Goal: Communication & Community: Answer question/provide support

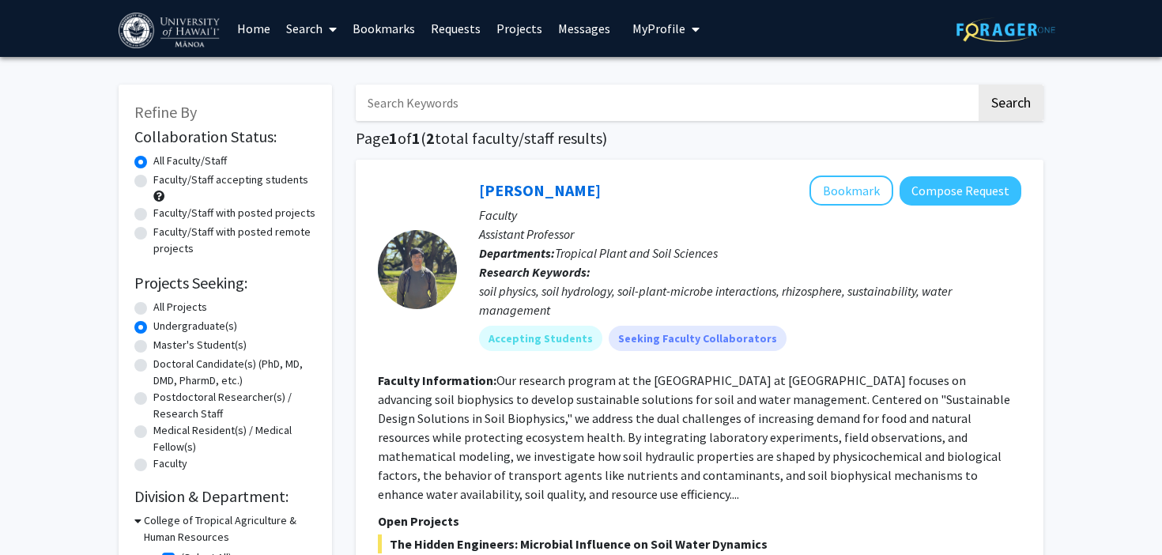
click at [551, 28] on link "Messages" at bounding box center [584, 28] width 68 height 55
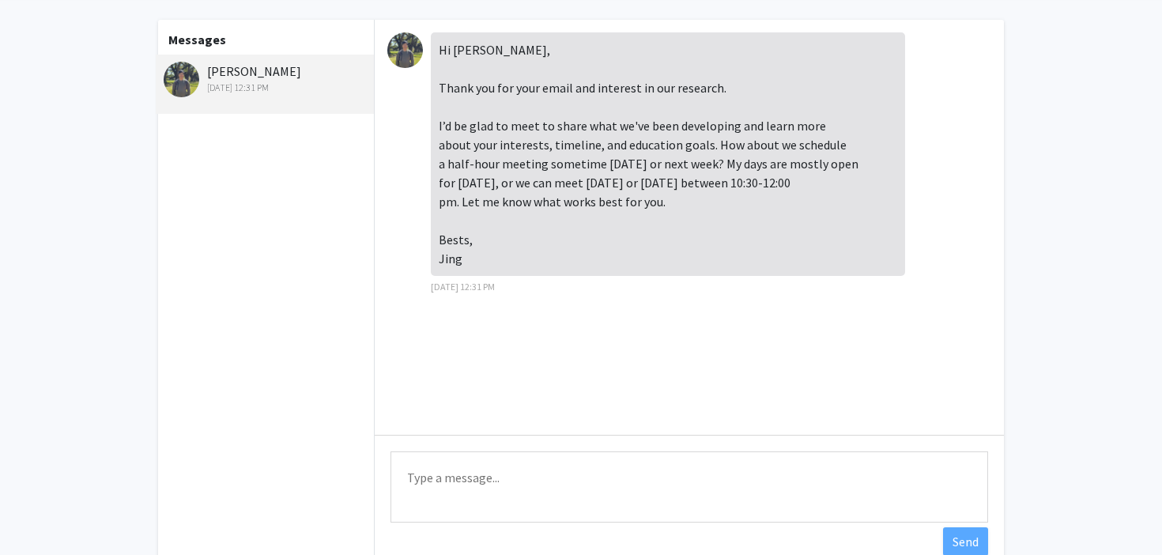
scroll to position [69, 0]
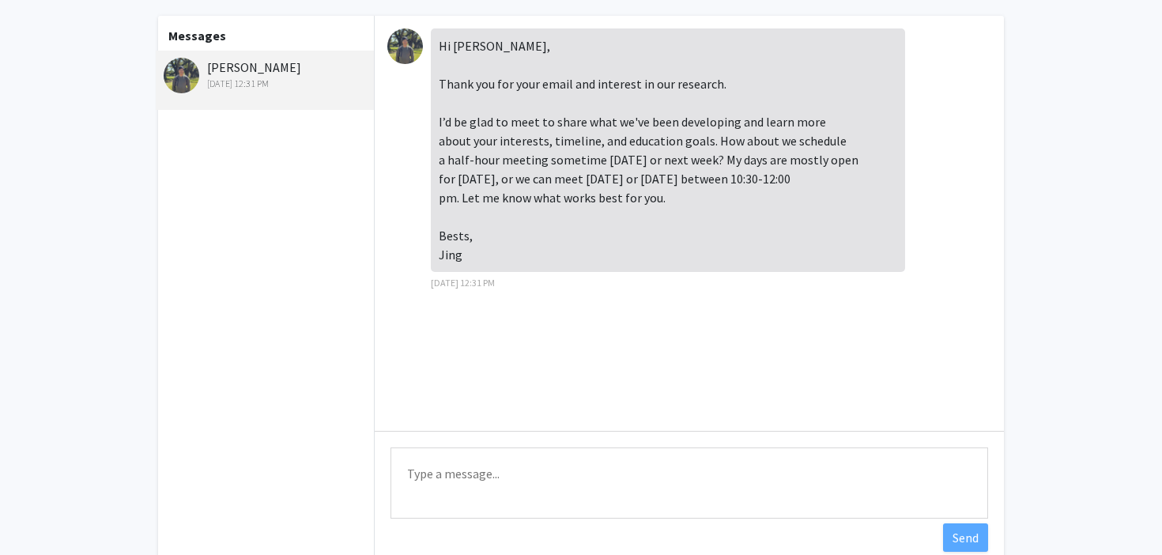
click at [496, 460] on textarea "Type a message" at bounding box center [690, 482] width 598 height 71
click at [417, 475] on textarea "Hello [PERSON_NAME]" at bounding box center [690, 482] width 598 height 71
click at [444, 479] on textarea "hi [PERSON_NAME]" at bounding box center [690, 482] width 598 height 71
click at [414, 471] on textarea "hi [PERSON_NAME]" at bounding box center [690, 482] width 598 height 71
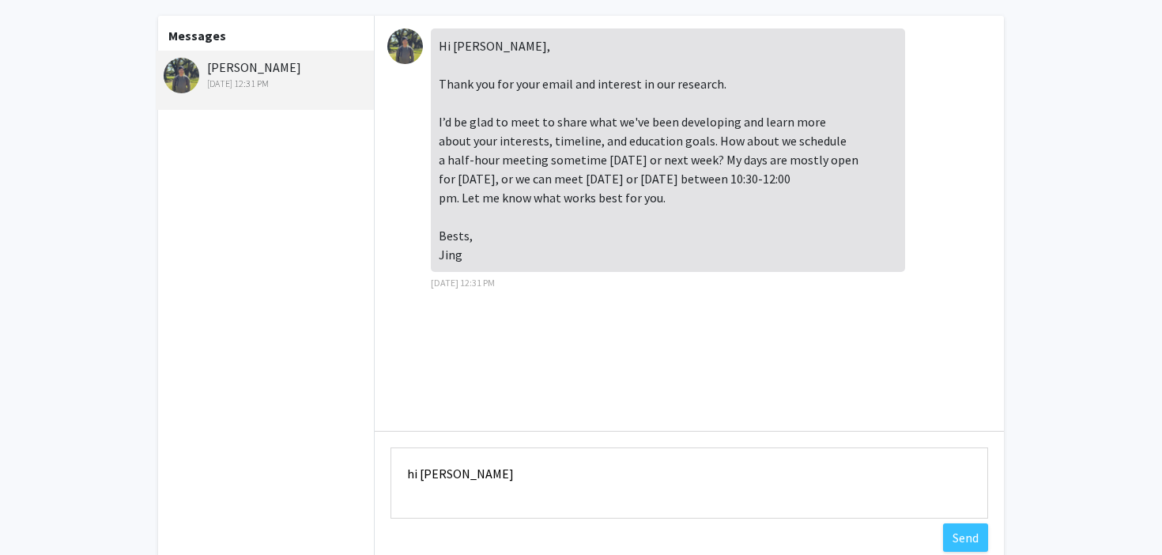
click at [414, 471] on textarea "hi [PERSON_NAME]" at bounding box center [690, 482] width 598 height 71
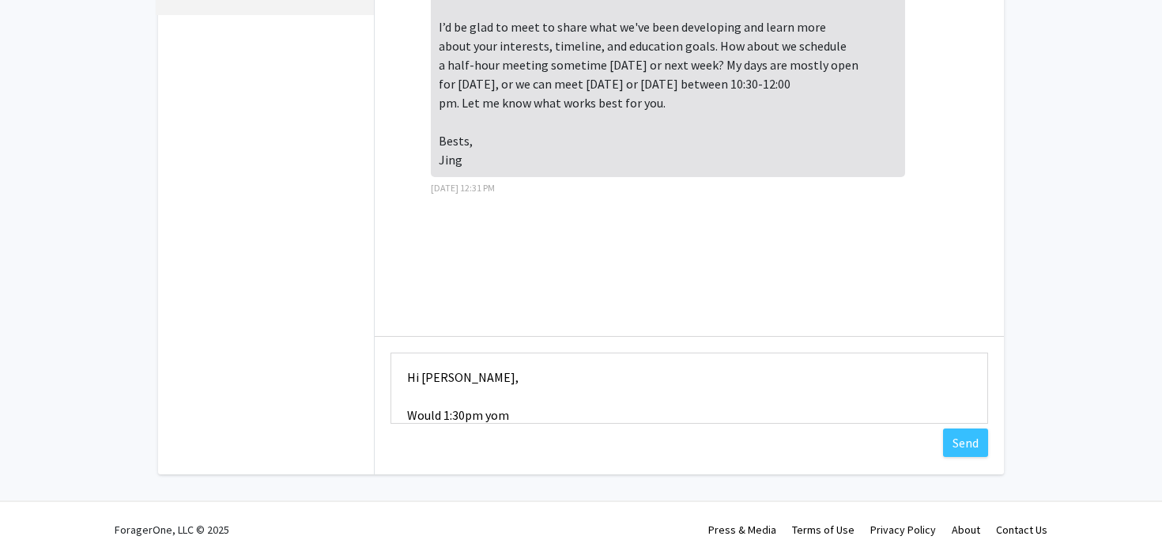
scroll to position [166, 0]
click at [505, 414] on textarea "Hi [PERSON_NAME], Would 1:30pm tommorow work for you?" at bounding box center [690, 385] width 598 height 71
click at [658, 410] on textarea "Hi [PERSON_NAME], Would 1:30pm [DATE] work for you?" at bounding box center [690, 385] width 598 height 71
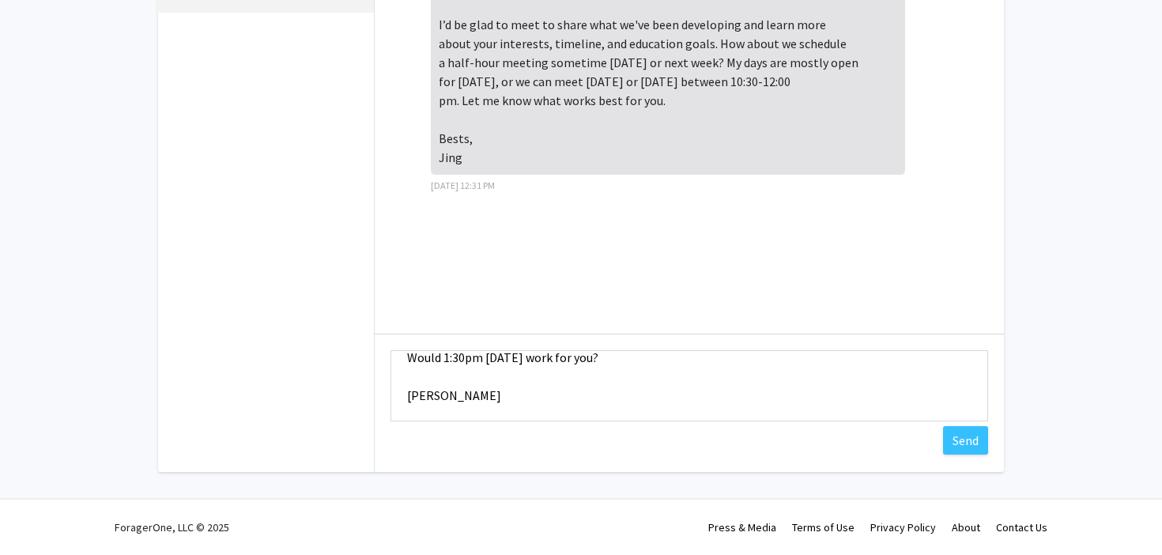
click at [415, 357] on textarea "Hi [PERSON_NAME], Would 1:30pm [DATE] work for you? [PERSON_NAME]" at bounding box center [690, 385] width 598 height 71
click at [621, 392] on textarea "Hi [PERSON_NAME], Sounds great! Would 1:30pm [DATE] work for you? [PERSON_NAME]" at bounding box center [690, 385] width 598 height 71
type textarea "Hi [PERSON_NAME], Sounds great! Would 1:30pm [DATE] work for you? [PERSON_NAME]"
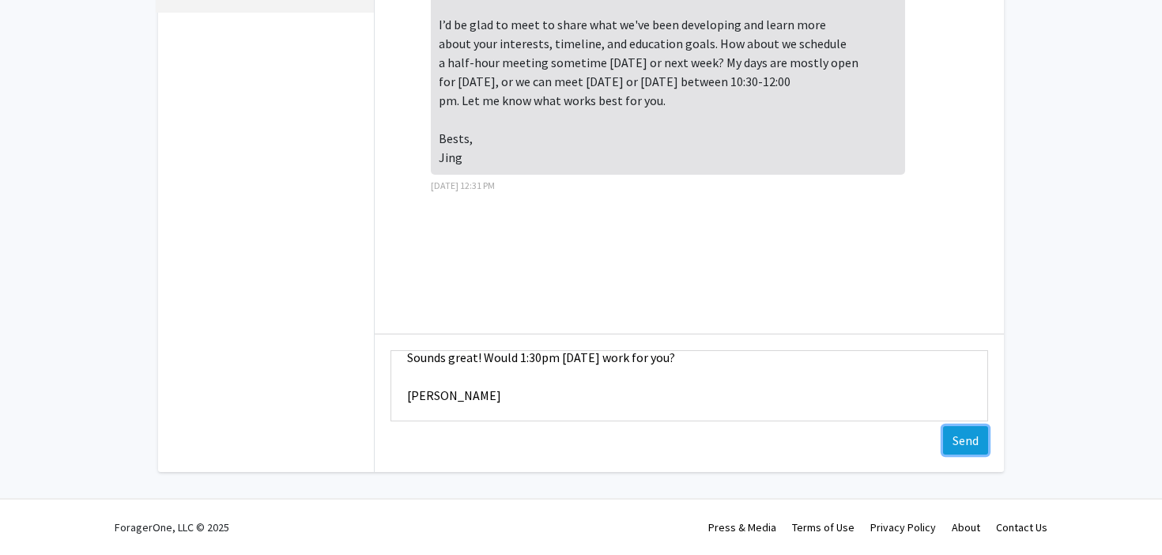
click at [953, 441] on button "Send" at bounding box center [965, 440] width 45 height 28
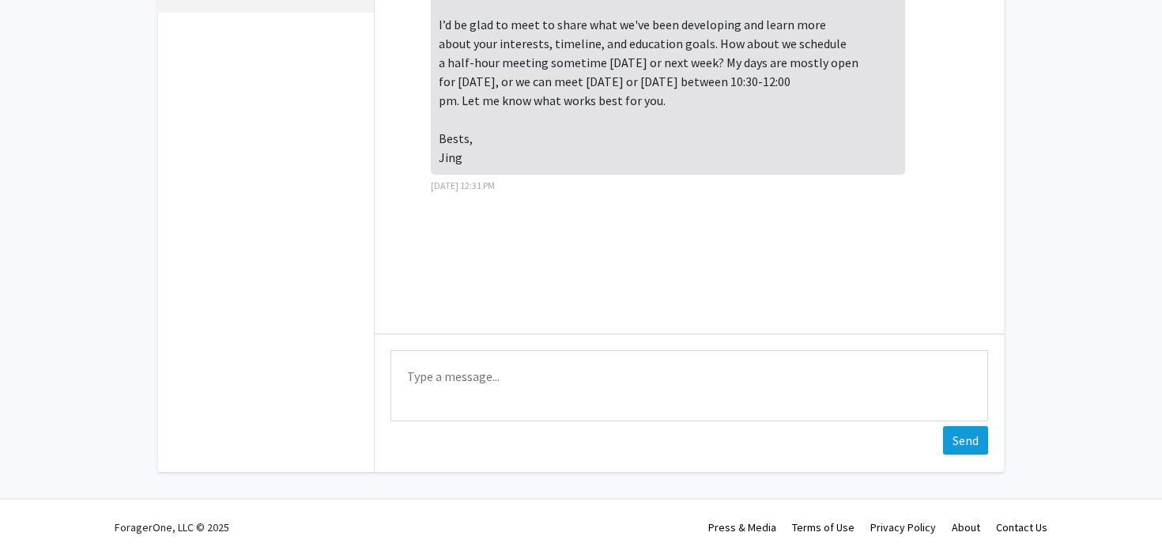
scroll to position [40, 0]
